Goal: Information Seeking & Learning: Learn about a topic

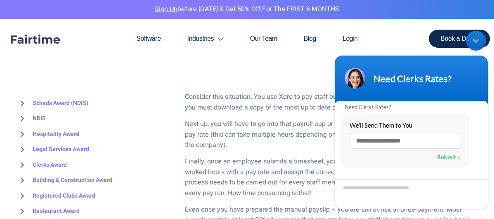
scroll to position [999, 0]
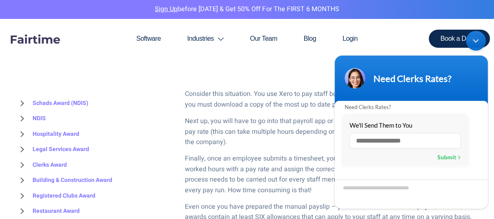
click at [375, 140] on input "text" at bounding box center [404, 141] width 111 height 16
type input "**********"
click at [446, 156] on div "Submit" at bounding box center [449, 157] width 24 height 11
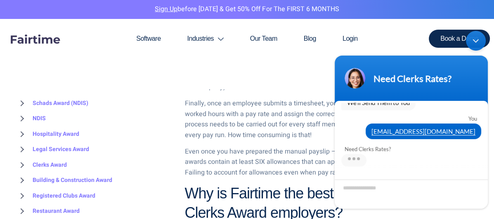
scroll to position [1060, 0]
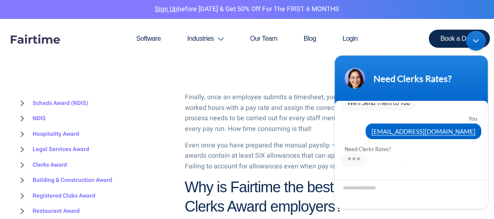
click at [398, 38] on body "Need Clerks Rates? Need Clerks Rates? We'll Send Them to You You [EMAIL_ADDRESS…" at bounding box center [410, 119] width 161 height 186
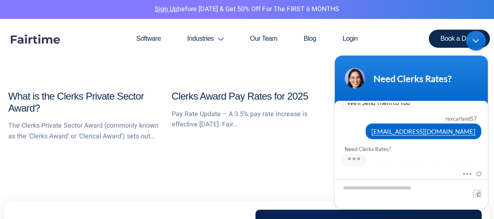
scroll to position [88, 0]
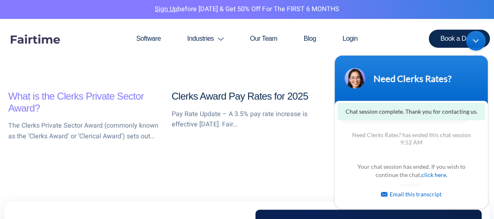
click at [62, 97] on link "What is the Clerks Private Sector Award?" at bounding box center [75, 102] width 135 height 23
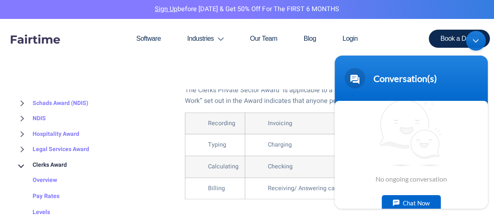
scroll to position [685, 0]
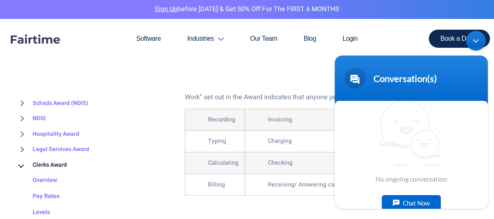
click at [395, 39] on body "Conversation(s) We're online! No ongoing conversation Chat Now" at bounding box center [410, 119] width 161 height 186
click at [475, 40] on div "Minimize live chat window" at bounding box center [476, 41] width 20 height 20
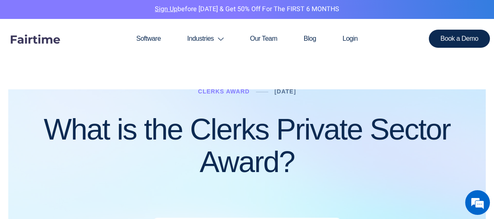
scroll to position [0, 0]
